Goal: Navigation & Orientation: Find specific page/section

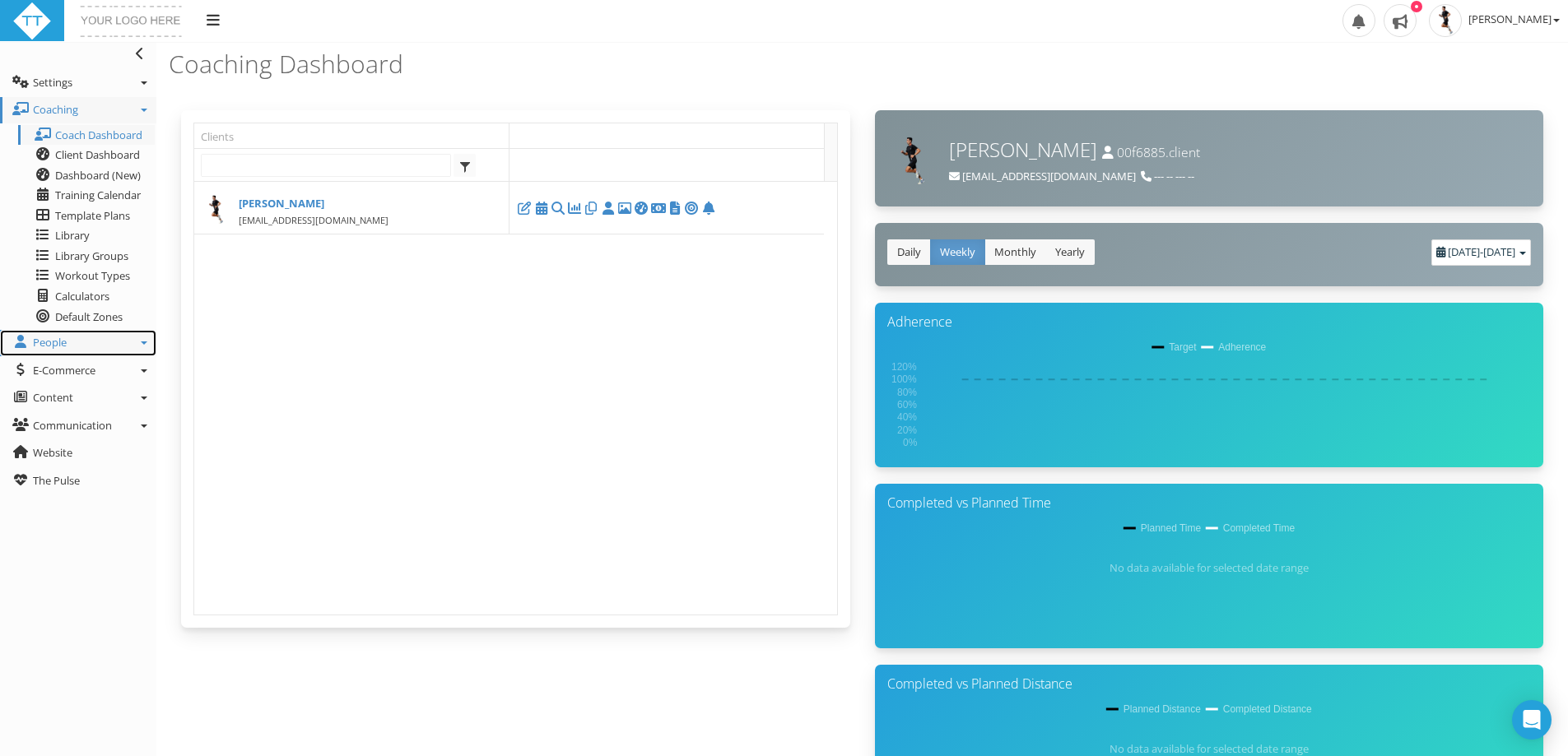
click at [100, 340] on link "People" at bounding box center [78, 343] width 157 height 26
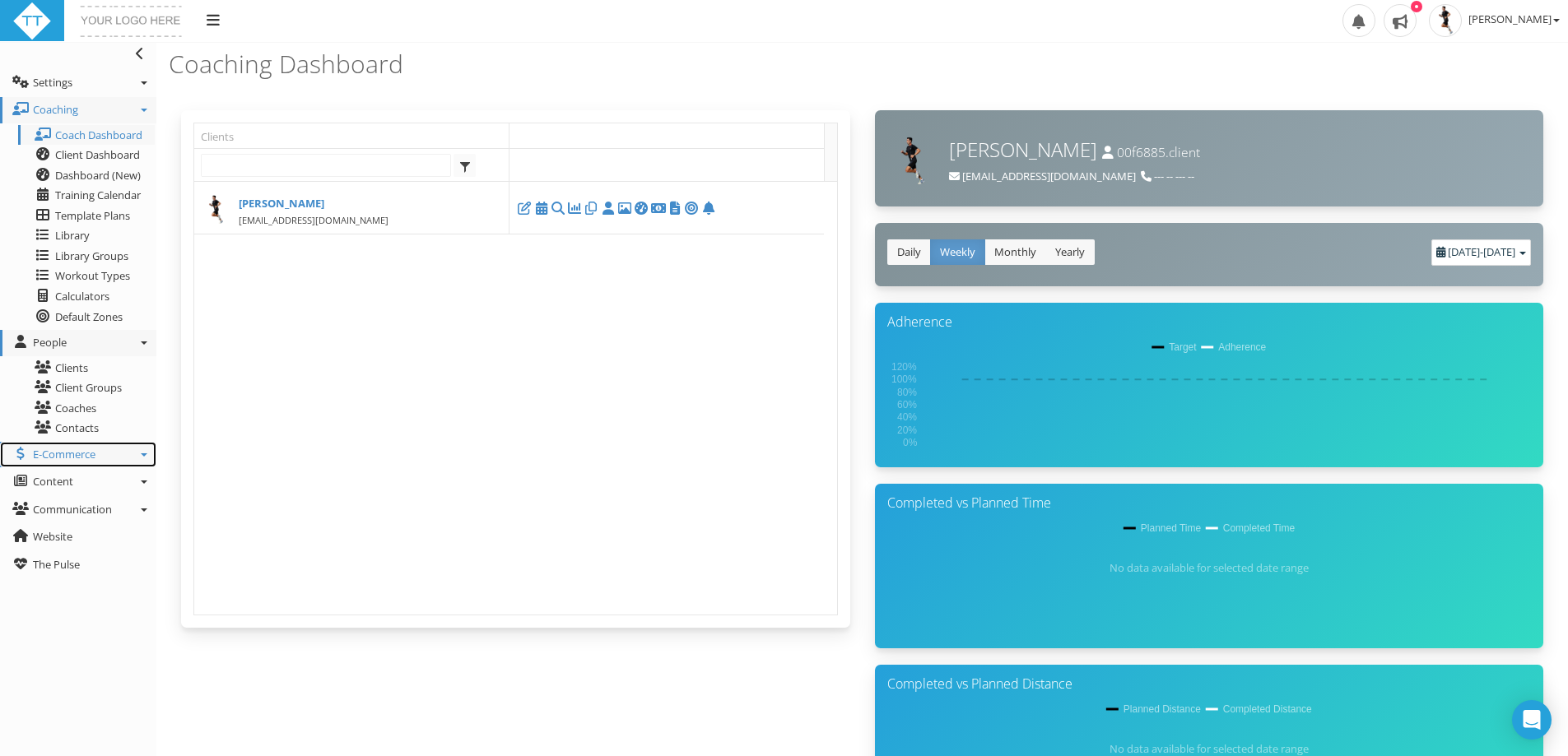
click at [97, 453] on link "E-Commerce" at bounding box center [78, 455] width 157 height 26
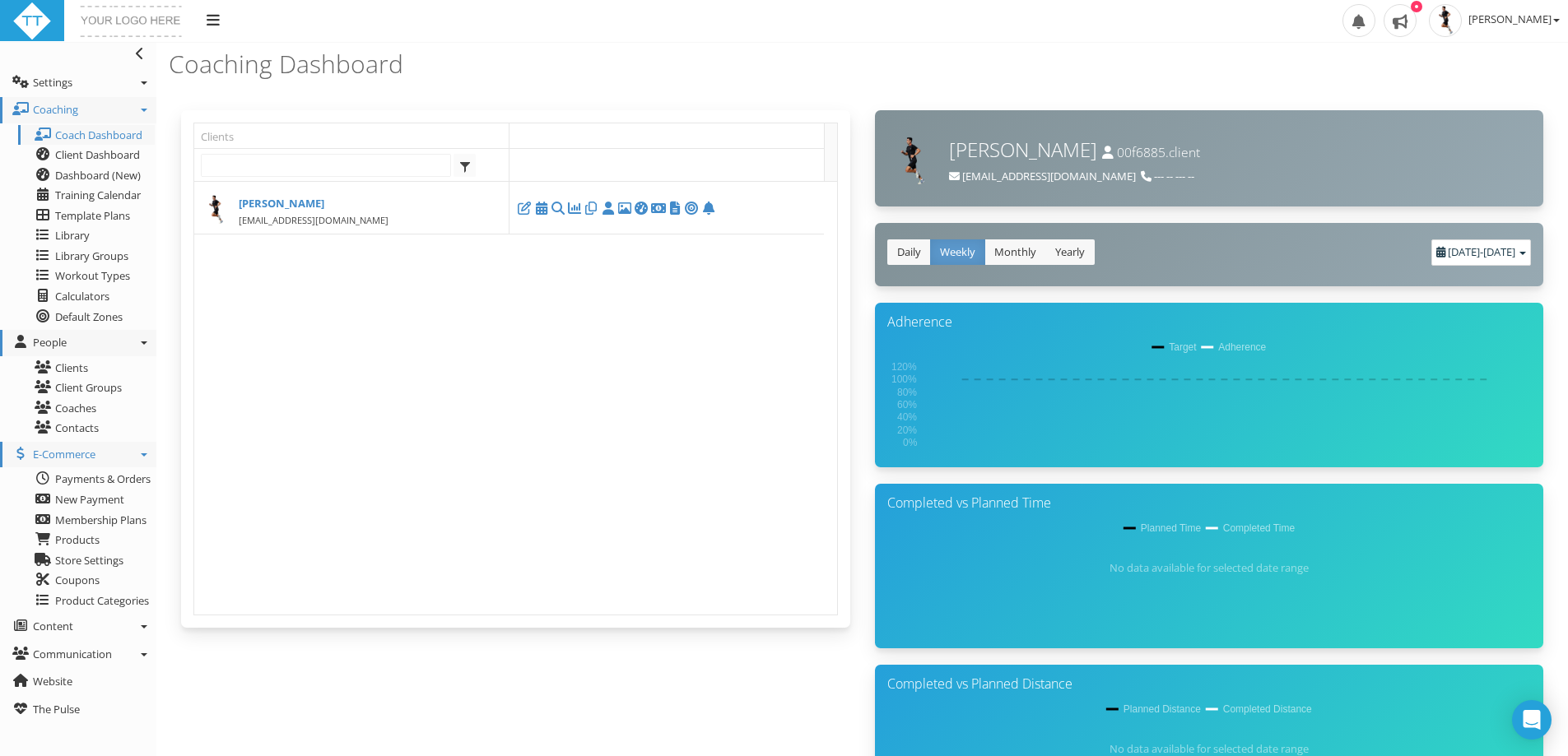
click at [116, 452] on link "E-Commerce" at bounding box center [78, 455] width 157 height 26
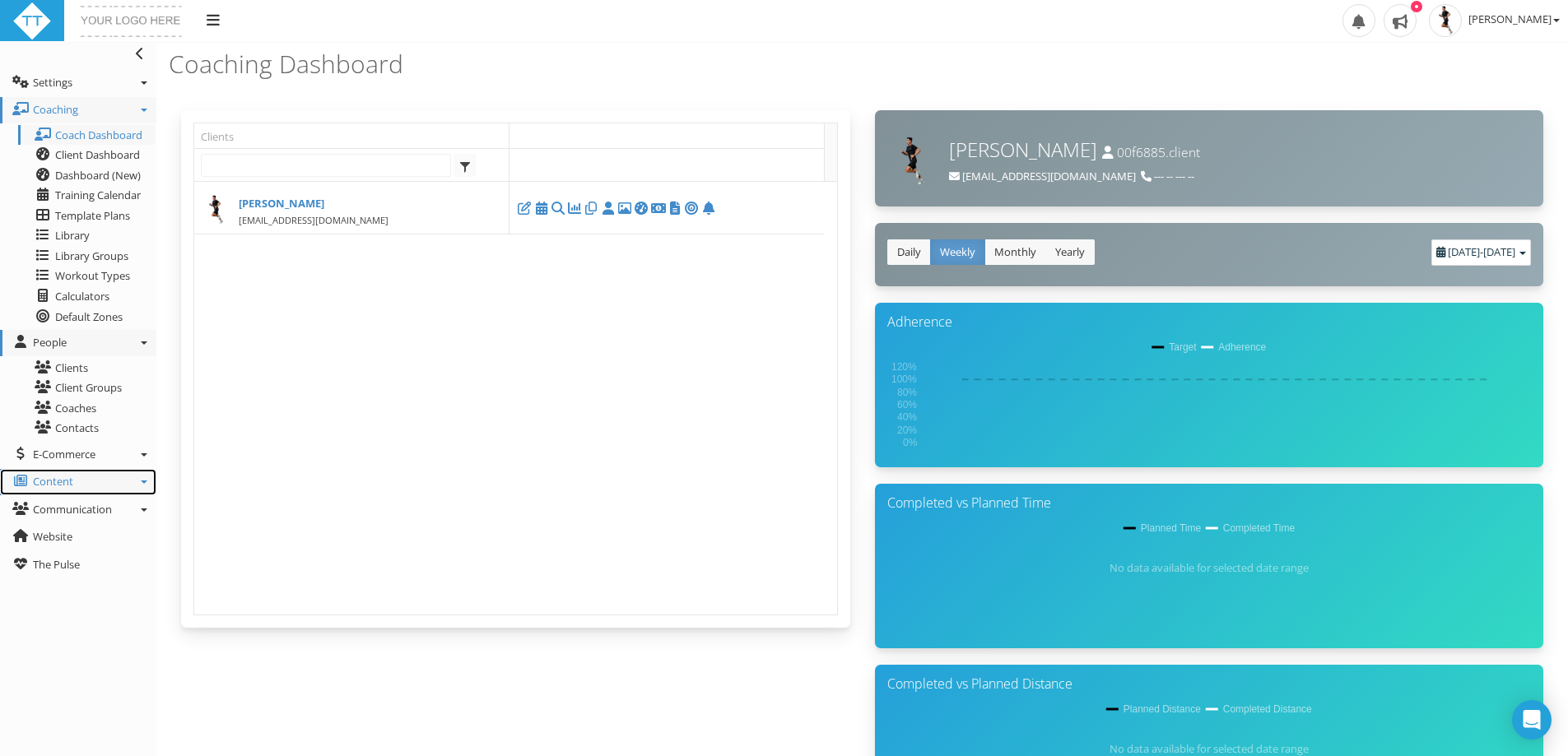
click at [113, 478] on link "Content" at bounding box center [78, 482] width 157 height 26
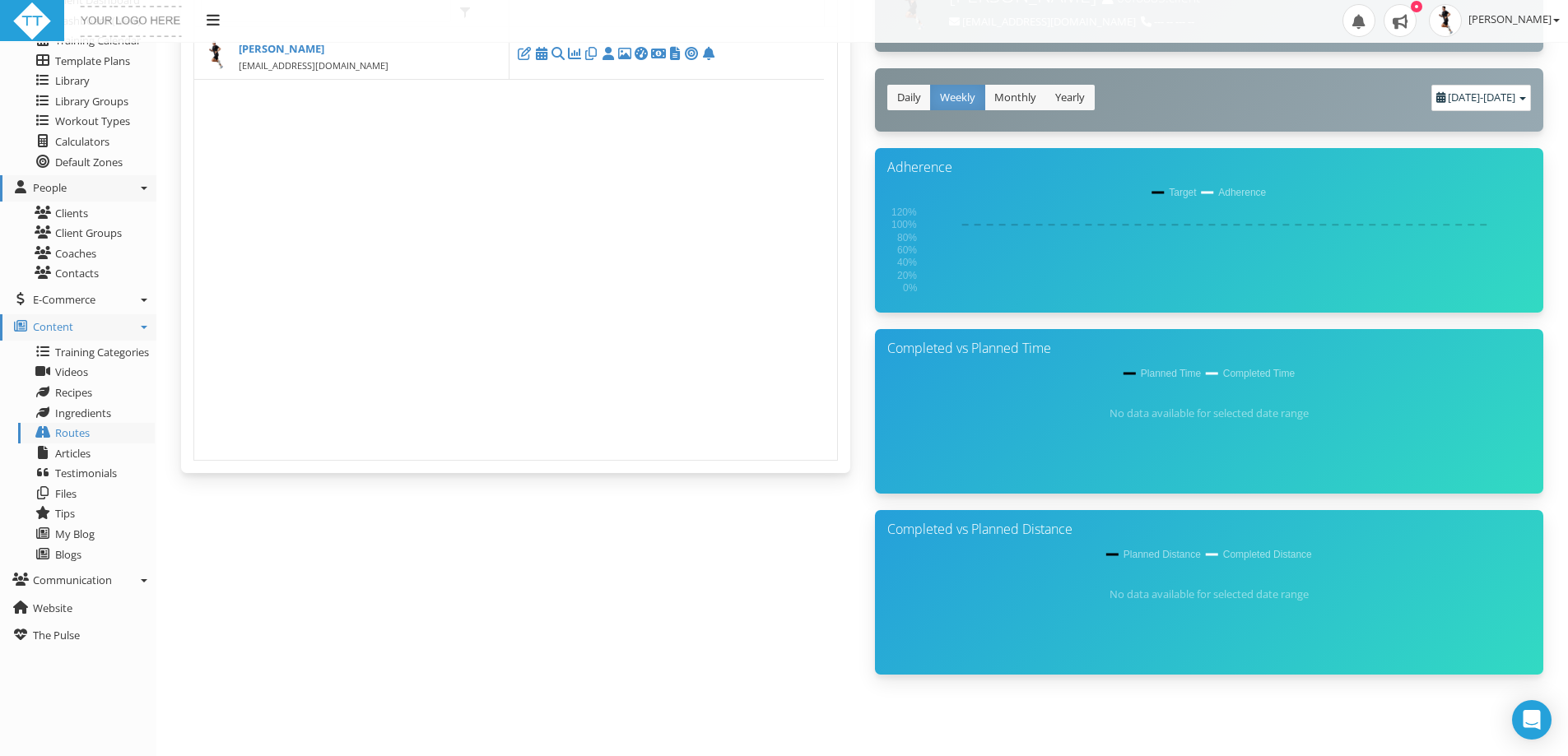
scroll to position [180, 0]
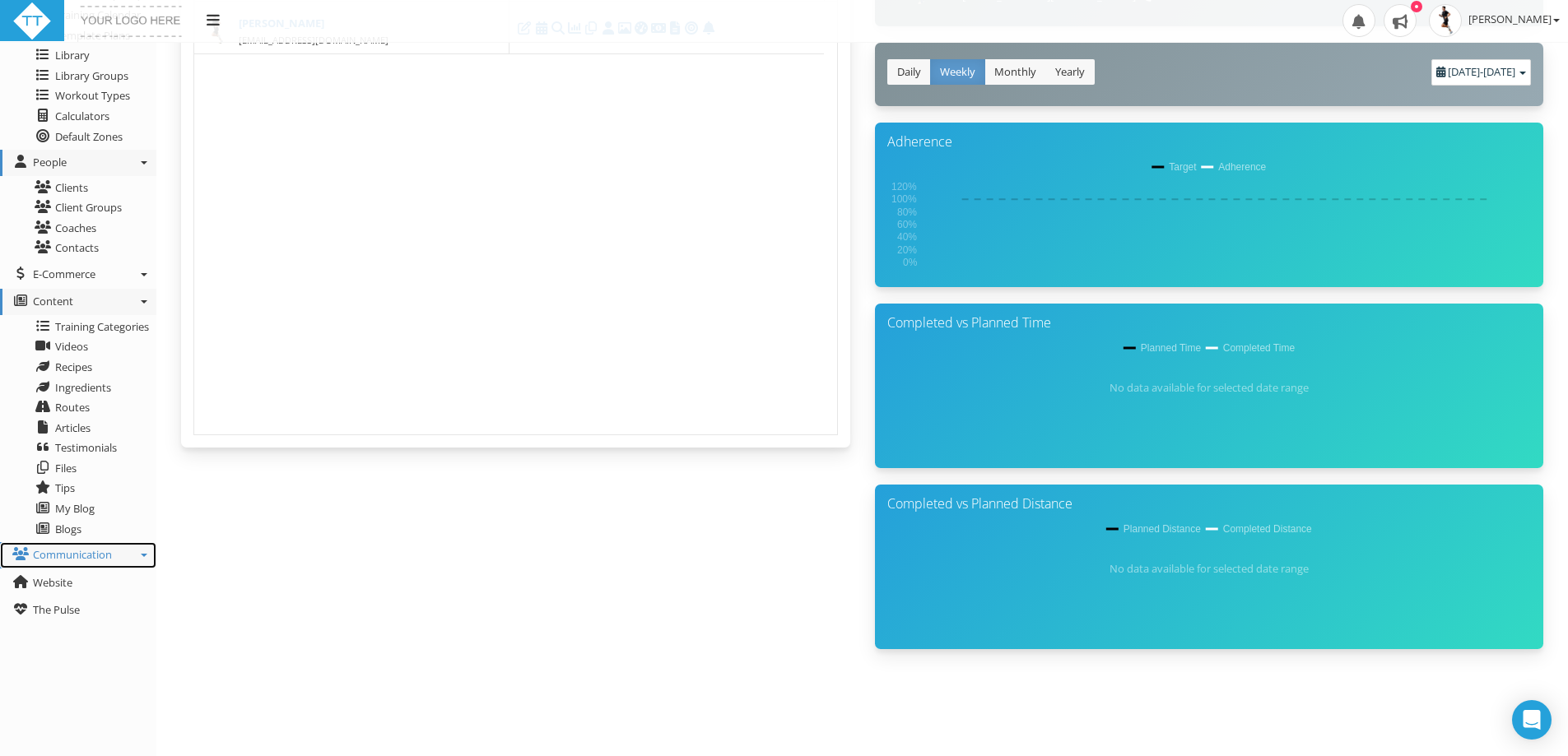
click at [106, 555] on span "Communication" at bounding box center [72, 554] width 79 height 15
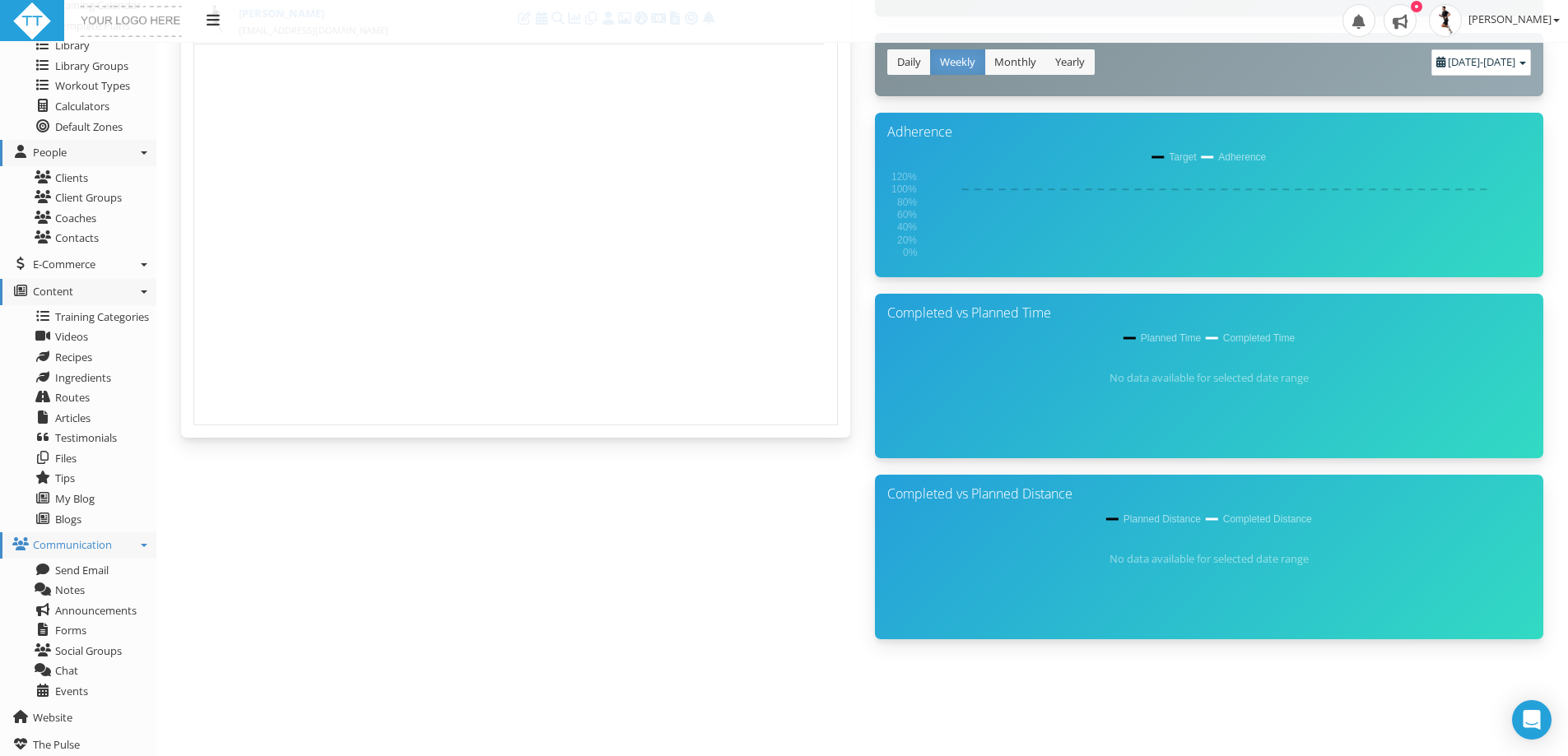
scroll to position [192, 0]
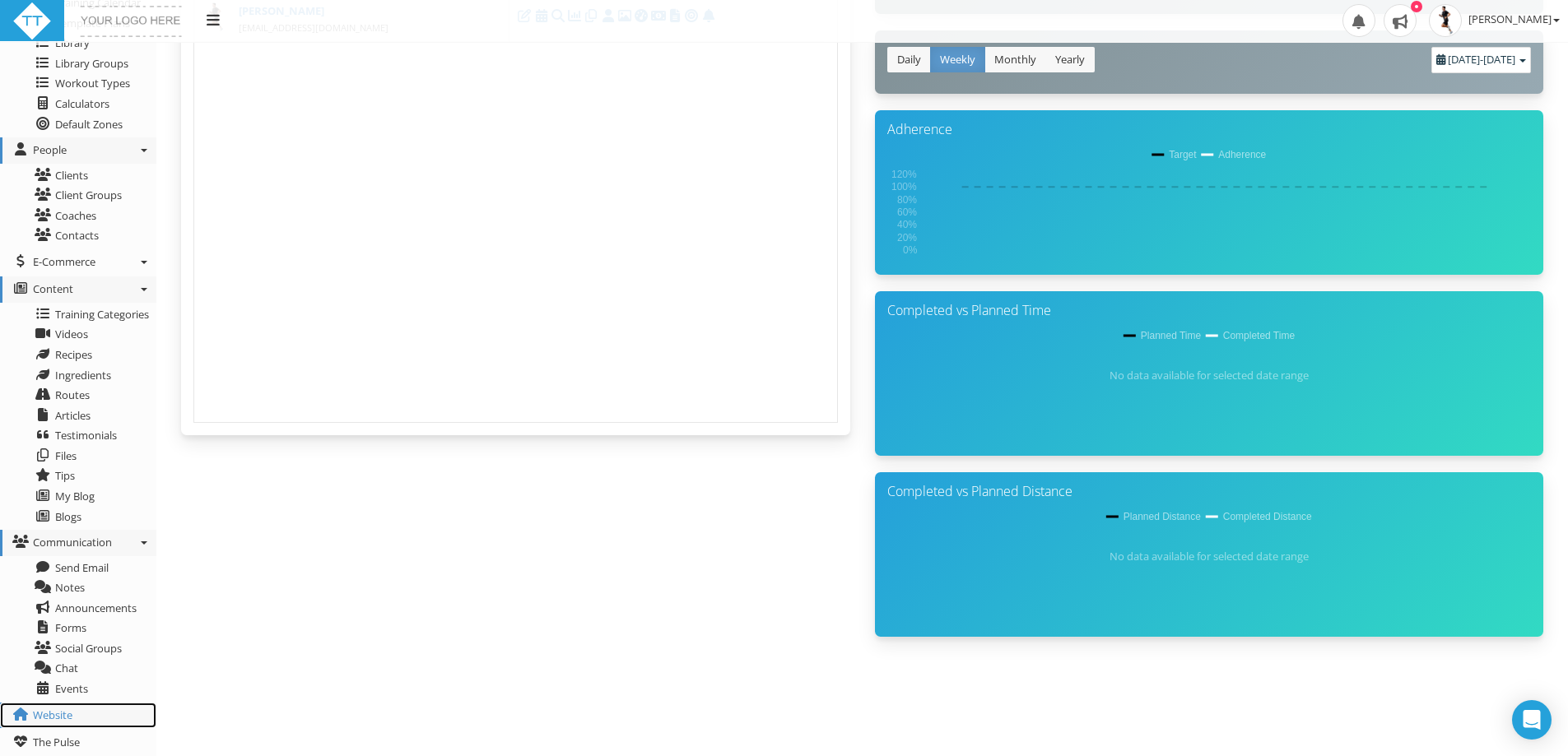
click at [74, 709] on link "Website" at bounding box center [78, 716] width 157 height 26
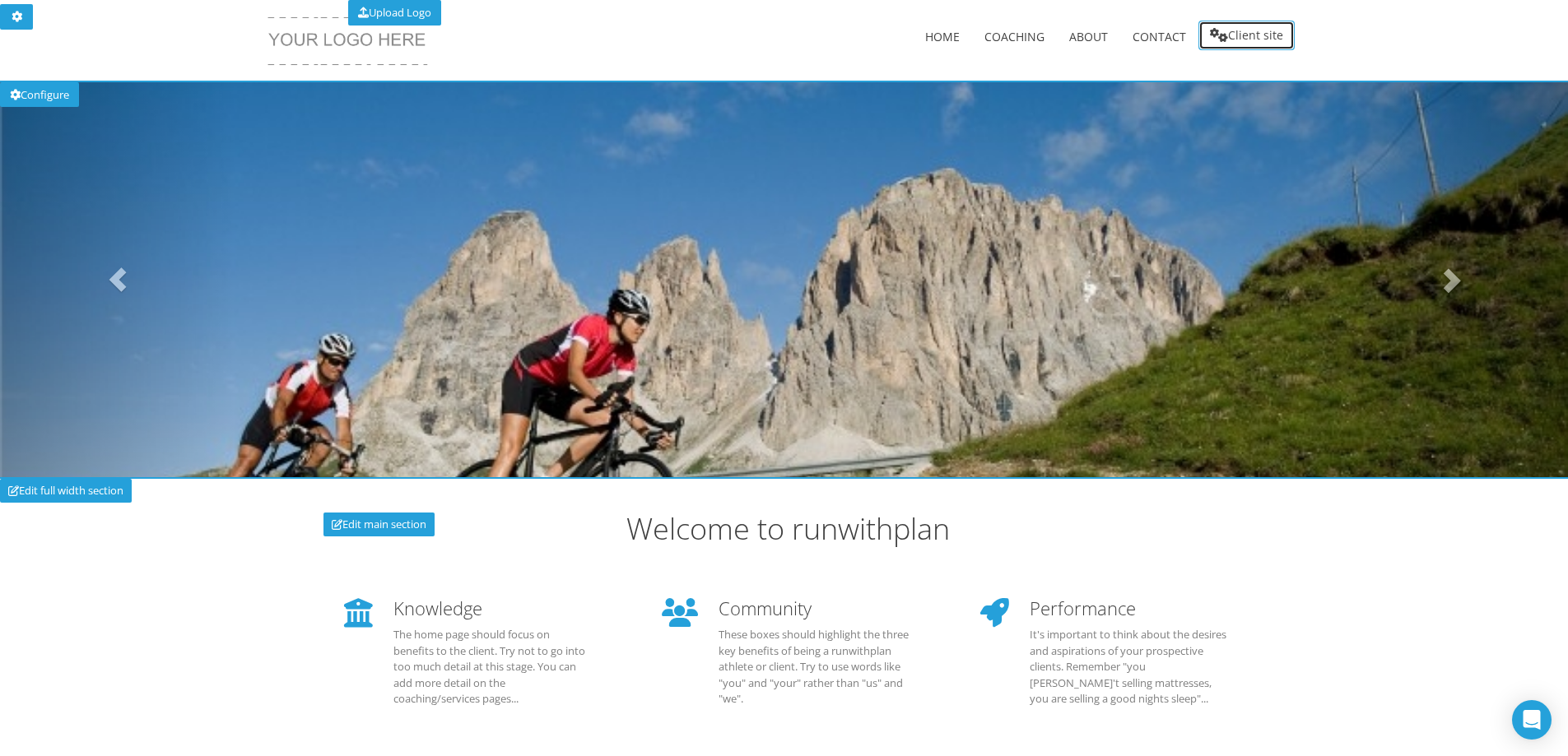
click at [1248, 31] on link "Client site" at bounding box center [1246, 36] width 96 height 29
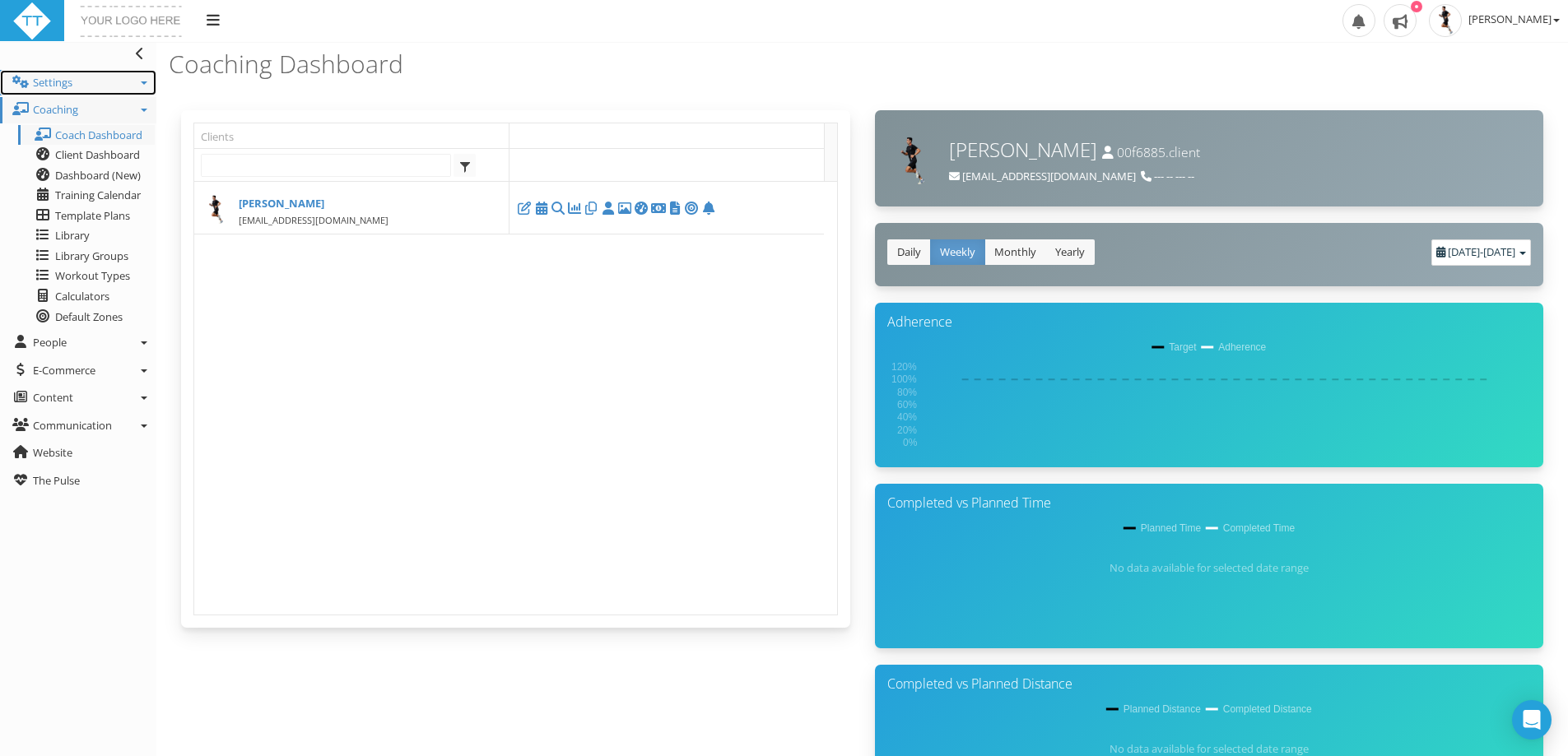
click at [87, 84] on link "Settings" at bounding box center [78, 83] width 157 height 26
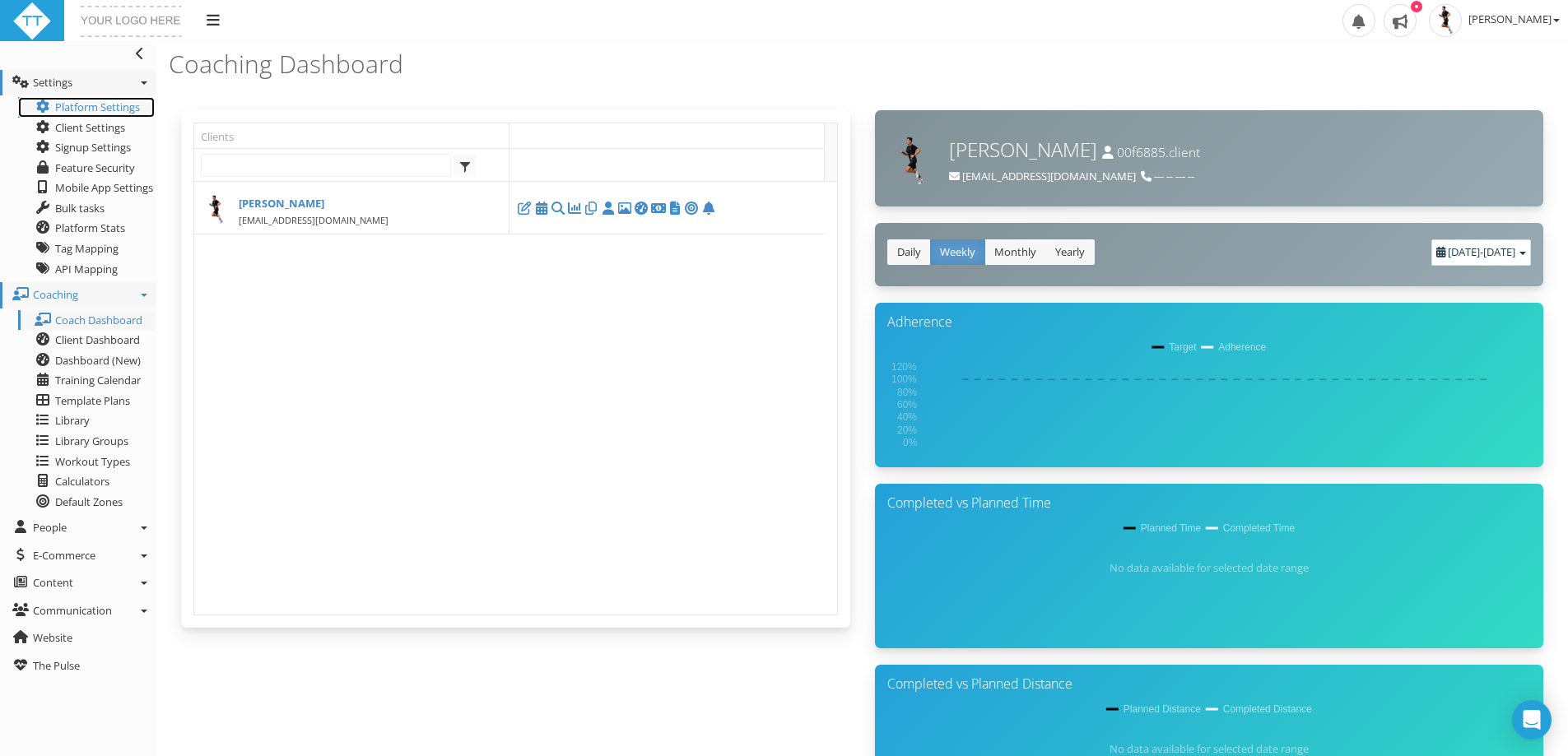
click at [76, 101] on link "Platform Settings" at bounding box center [87, 107] width 137 height 21
